Goal: Information Seeking & Learning: Learn about a topic

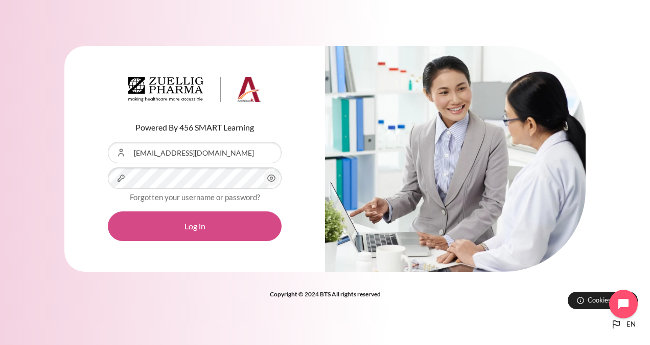
click at [193, 236] on button "Log in" at bounding box center [195, 226] width 174 height 30
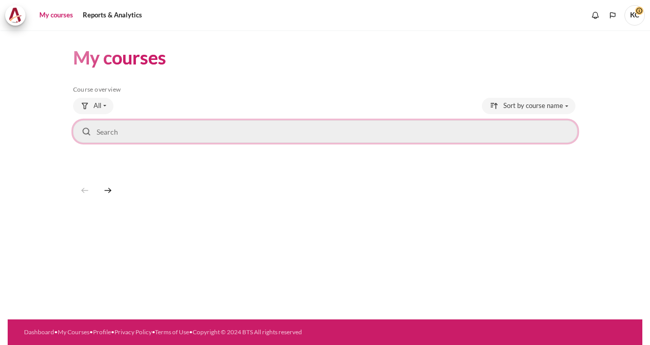
click at [255, 129] on input "Search courses" at bounding box center [325, 131] width 505 height 22
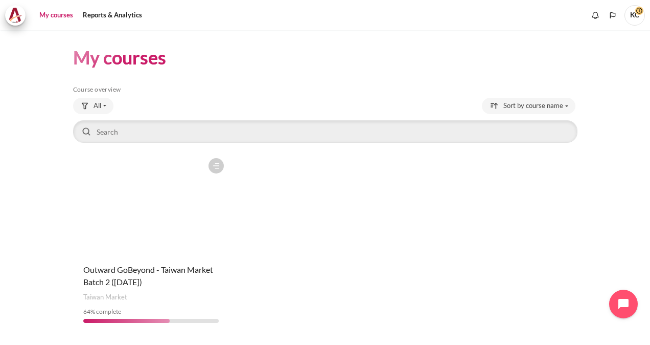
click at [162, 240] on figure "Content" at bounding box center [151, 204] width 156 height 102
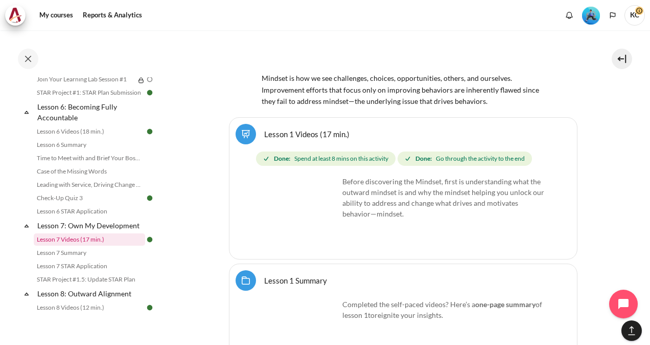
scroll to position [767, 0]
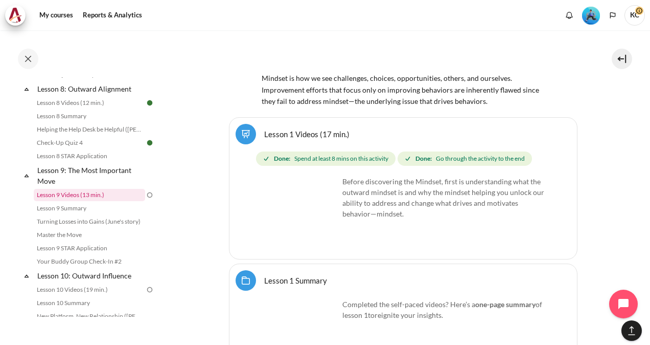
click at [73, 201] on link "Lesson 9 Videos (13 min.)" at bounding box center [89, 195] width 111 height 12
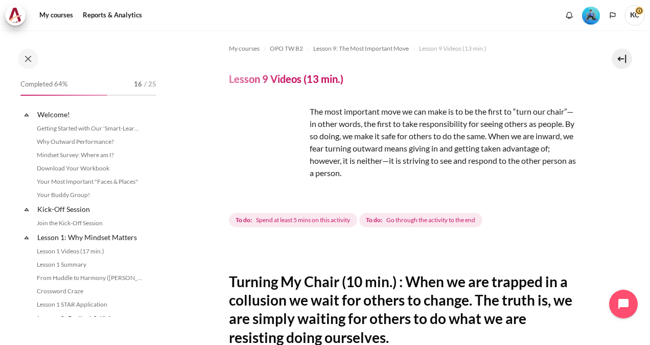
scroll to position [776, 0]
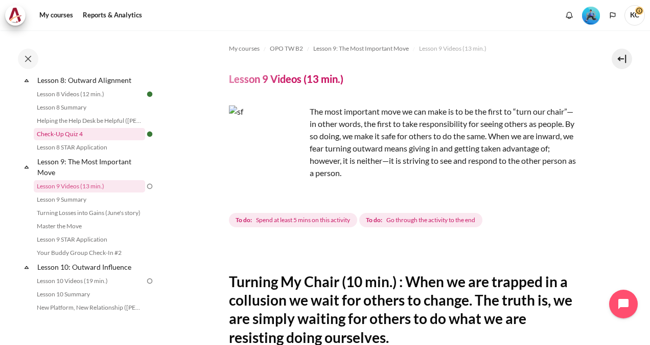
click at [93, 140] on link "Check-Up Quiz 4" at bounding box center [89, 134] width 111 height 12
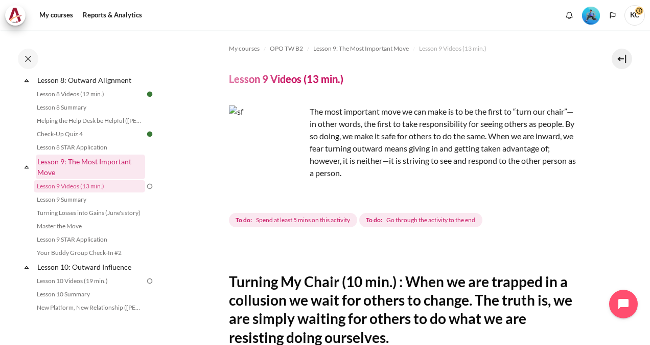
click at [95, 166] on link "Lesson 9: The Most Important Move" at bounding box center [90, 166] width 109 height 25
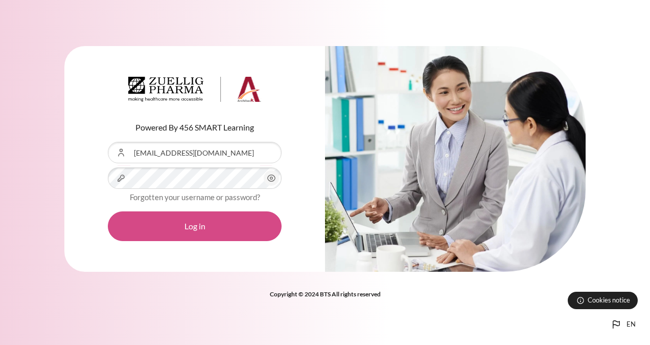
drag, startPoint x: 0, startPoint y: 0, endPoint x: 197, endPoint y: 233, distance: 305.4
click at [197, 233] on button "Log in" at bounding box center [195, 226] width 174 height 30
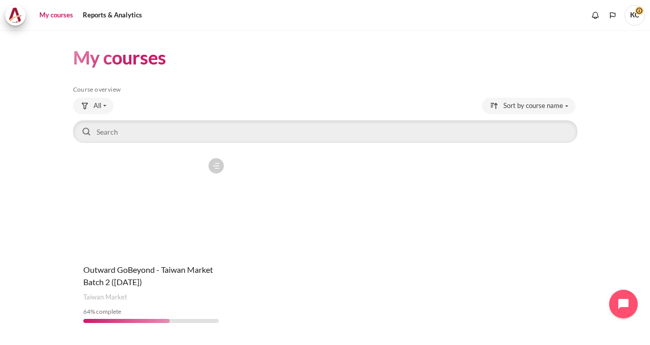
click at [161, 242] on figure "Content" at bounding box center [151, 204] width 156 height 102
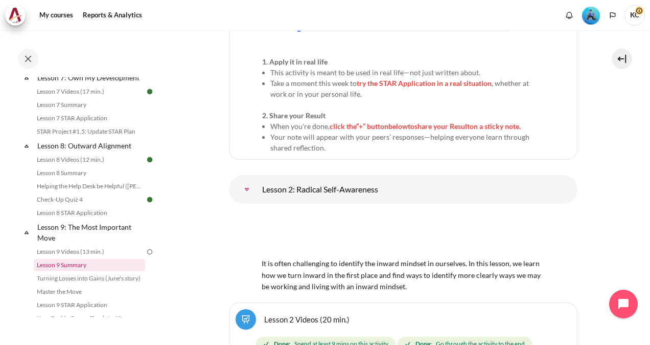
scroll to position [767, 0]
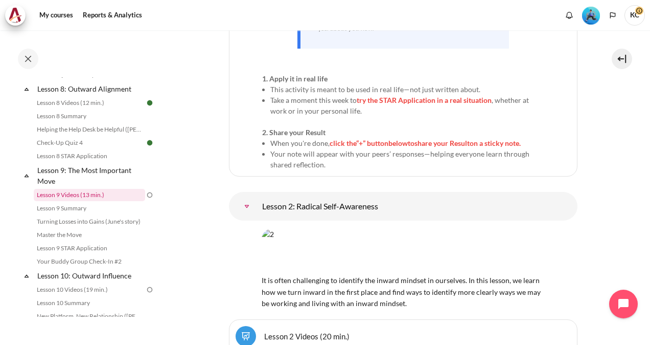
click at [77, 201] on link "Lesson 9 Videos (13 min.)" at bounding box center [89, 195] width 111 height 12
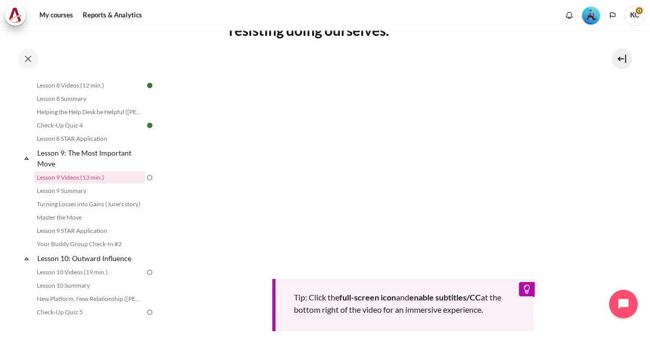
scroll to position [776, 0]
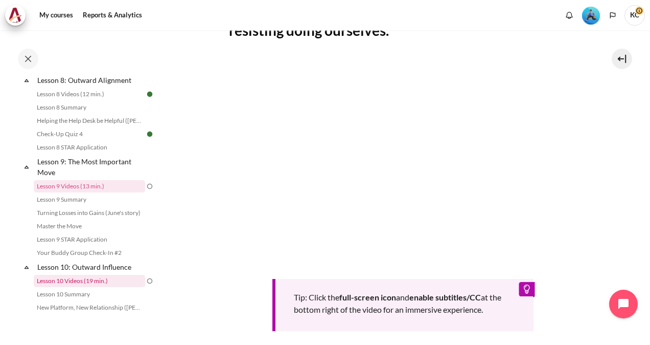
click at [88, 287] on link "Lesson 10 Videos (19 min.)" at bounding box center [89, 281] width 111 height 12
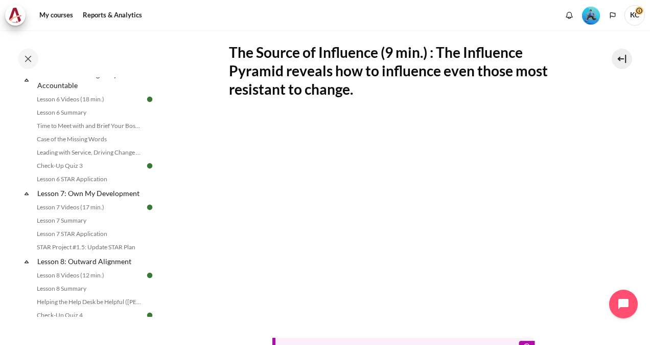
scroll to position [439, 0]
